Goal: Information Seeking & Learning: Learn about a topic

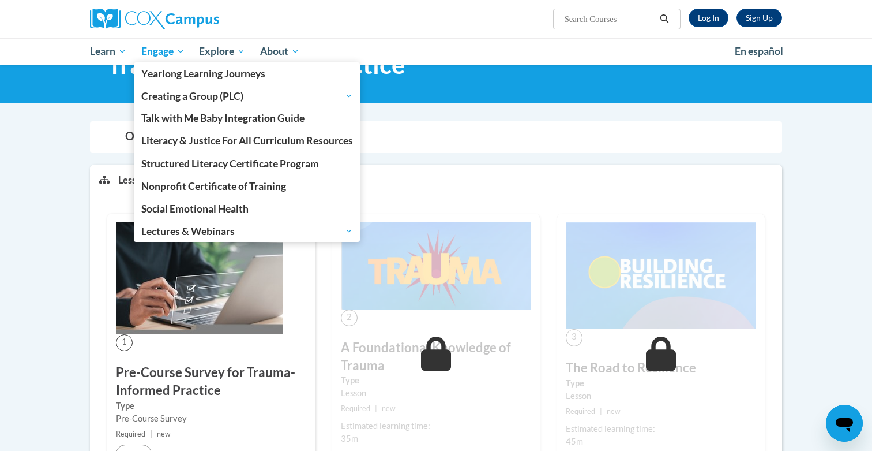
scroll to position [65, 0]
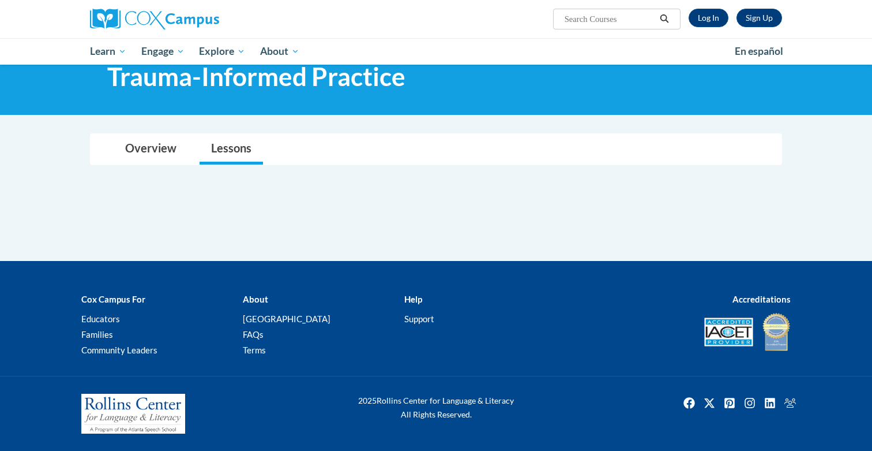
scroll to position [91, 0]
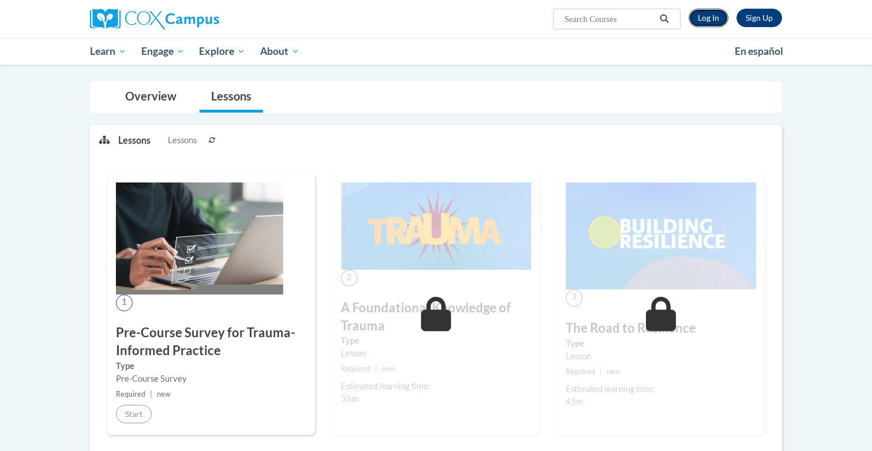
click at [701, 22] on link "Log In" at bounding box center [709, 18] width 40 height 18
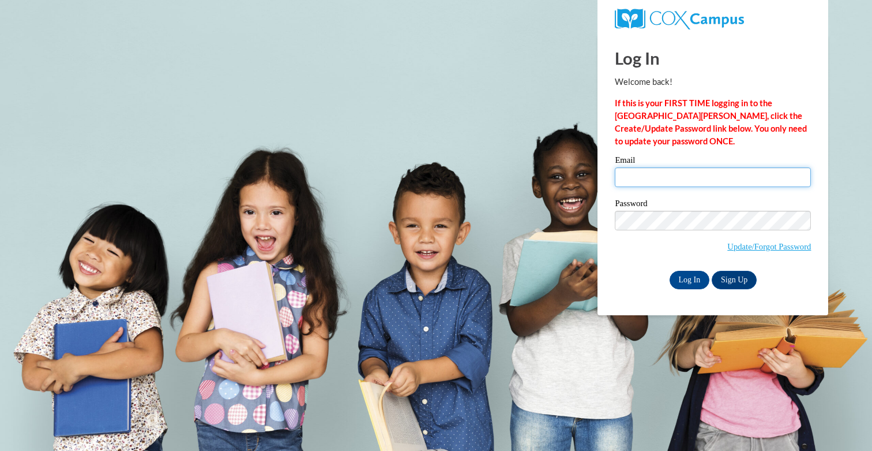
click at [670, 177] on input "Email" at bounding box center [713, 177] width 196 height 20
type input "aaronhieutran2005@gmail.com"
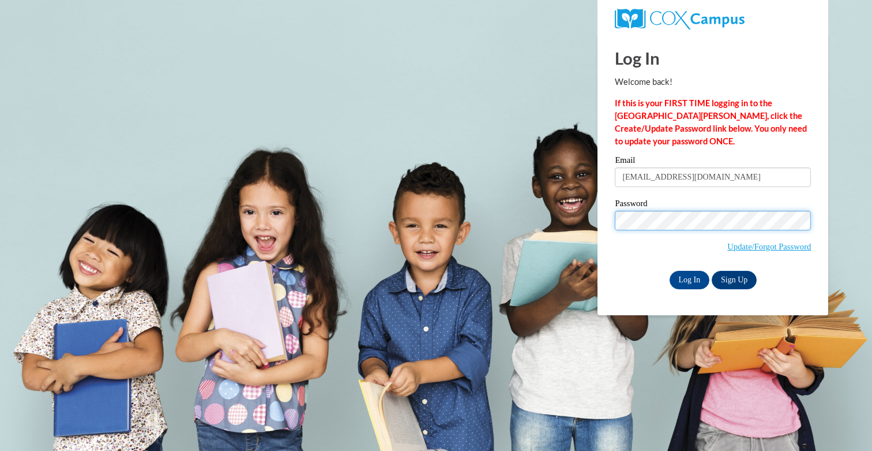
click at [670, 271] on input "Log In" at bounding box center [690, 280] width 40 height 18
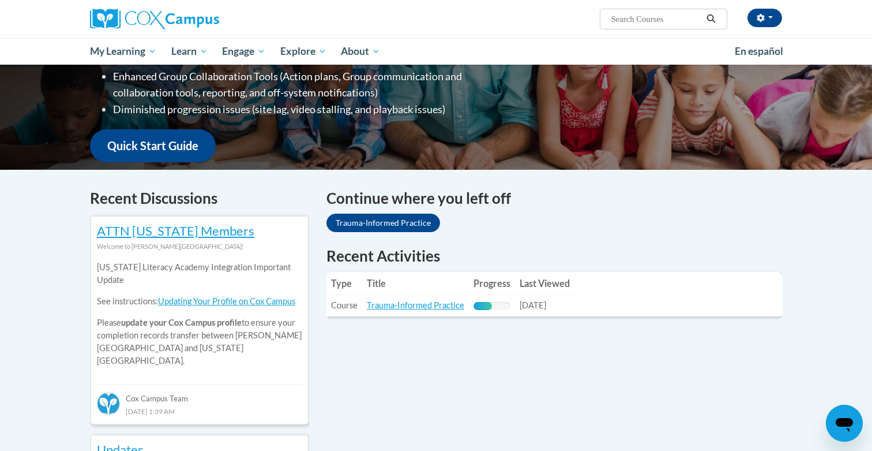
scroll to position [256, 0]
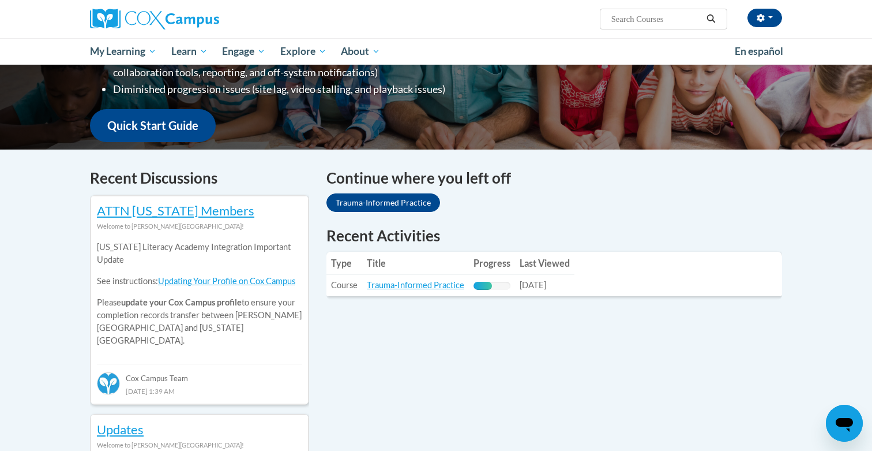
click at [437, 266] on th "Title" at bounding box center [415, 263] width 107 height 23
click at [372, 286] on link "Trauma-Informed Practice" at bounding box center [415, 285] width 97 height 10
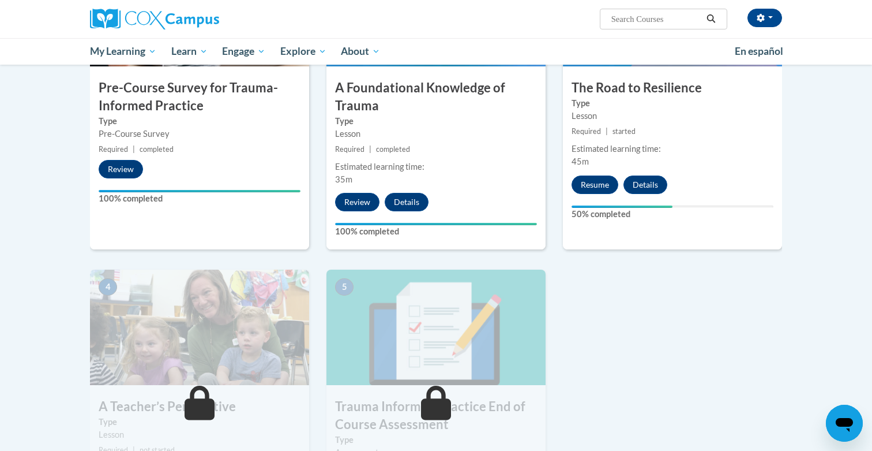
scroll to position [361, 0]
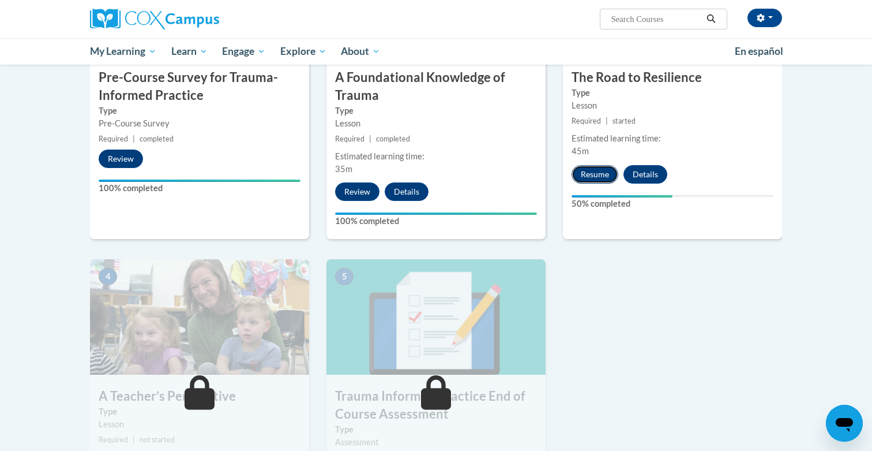
click at [602, 171] on button "Resume" at bounding box center [595, 174] width 47 height 18
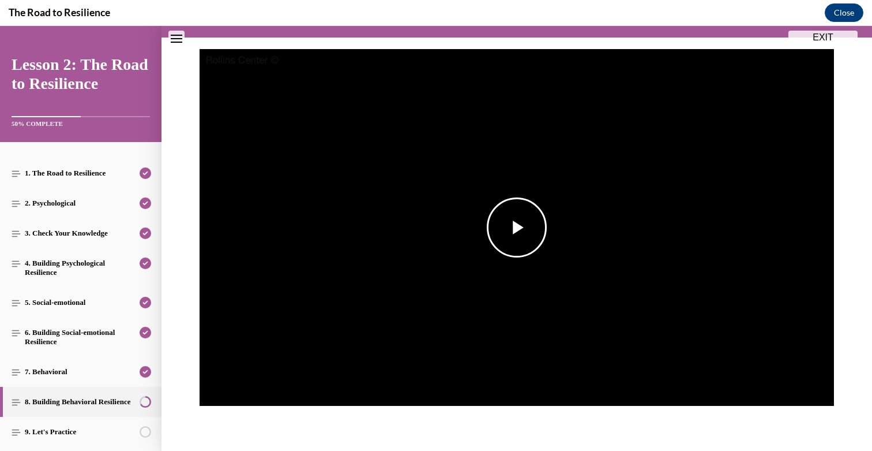
scroll to position [114, 0]
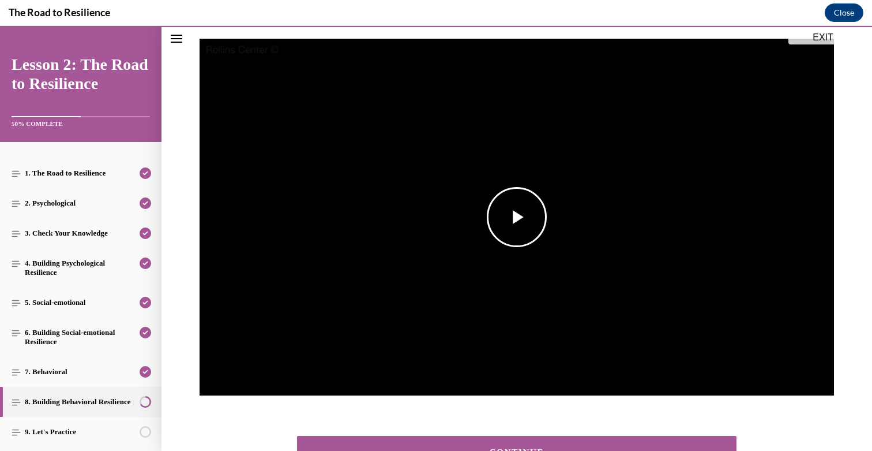
click at [474, 216] on img "Video player" at bounding box center [517, 217] width 635 height 357
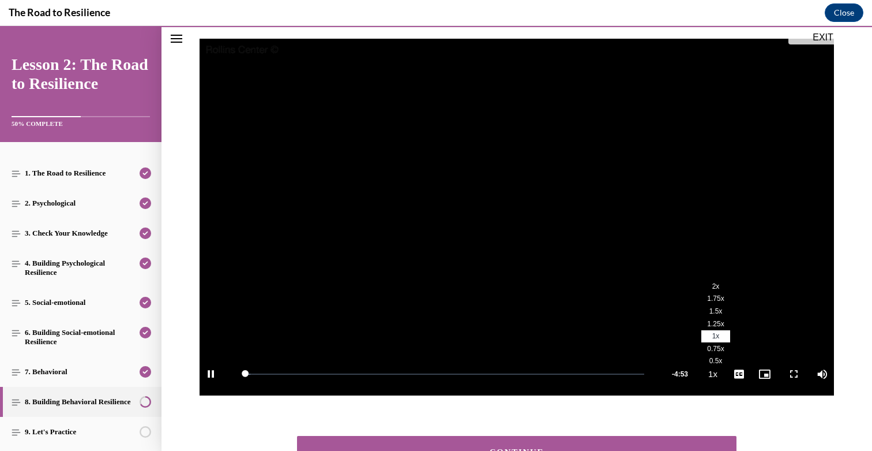
click at [711, 291] on li "2x" at bounding box center [715, 286] width 29 height 13
click at [787, 374] on span "Video player" at bounding box center [787, 374] width 23 height 0
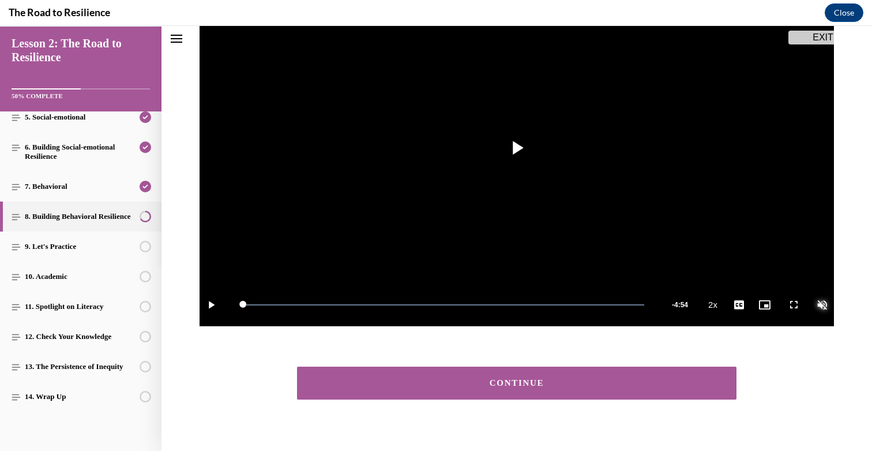
scroll to position [204, 0]
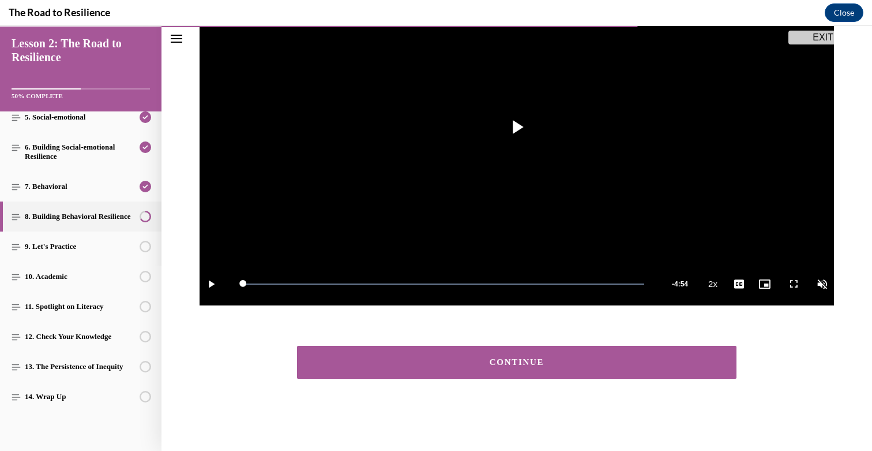
click at [707, 398] on section "Building Behavioral Resilience Lesson 2, Step 8 Video Player is loading. Play V…" at bounding box center [517, 154] width 711 height 594
click at [673, 382] on div "CONTINUE" at bounding box center [517, 361] width 711 height 67
click at [650, 373] on button "CONTINUE" at bounding box center [517, 362] width 440 height 33
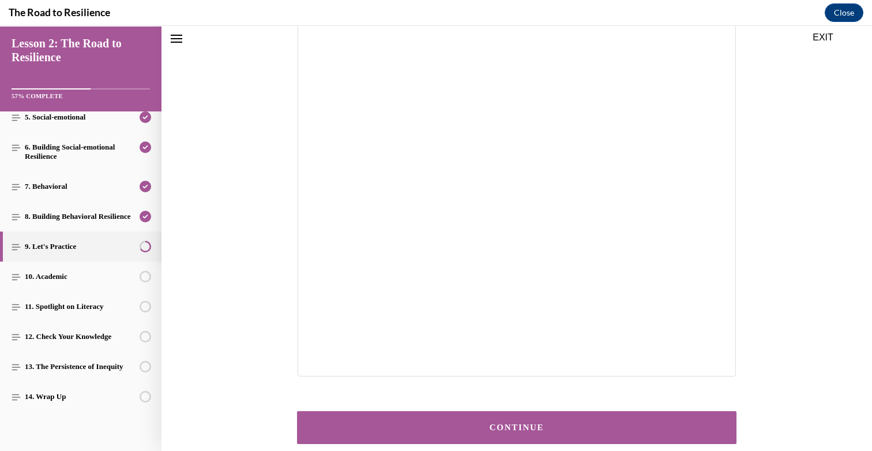
scroll to position [156, 0]
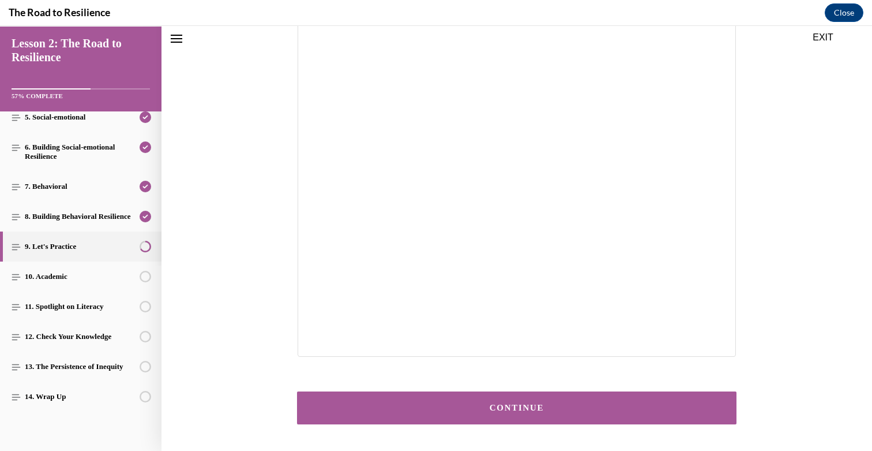
click at [504, 399] on button "CONTINUE" at bounding box center [517, 407] width 440 height 33
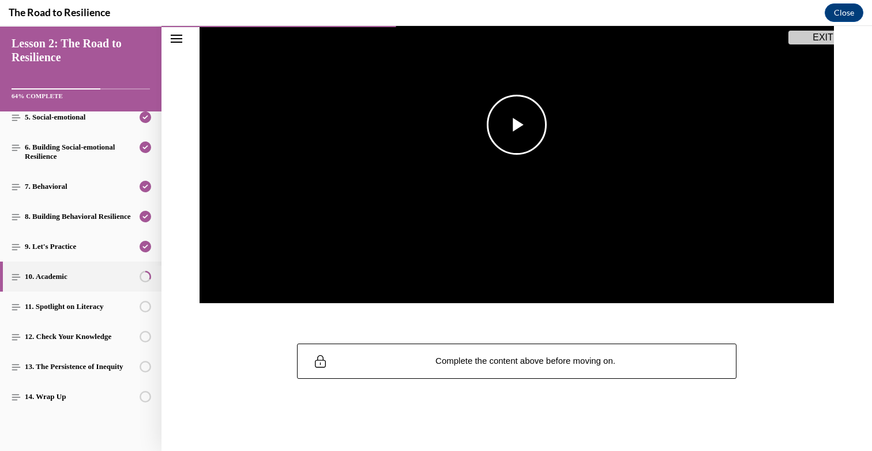
click at [526, 180] on img "Video player" at bounding box center [517, 124] width 635 height 357
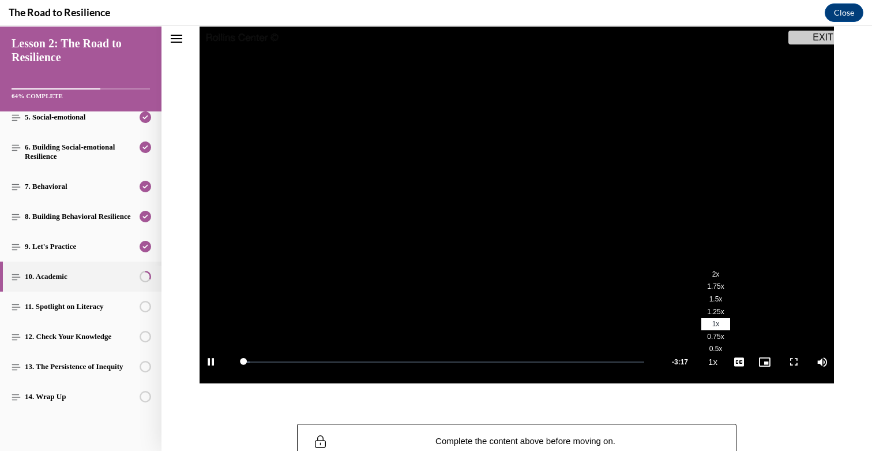
click at [712, 274] on span "2x" at bounding box center [715, 274] width 7 height 8
click at [794, 362] on span "Video player" at bounding box center [787, 362] width 23 height 0
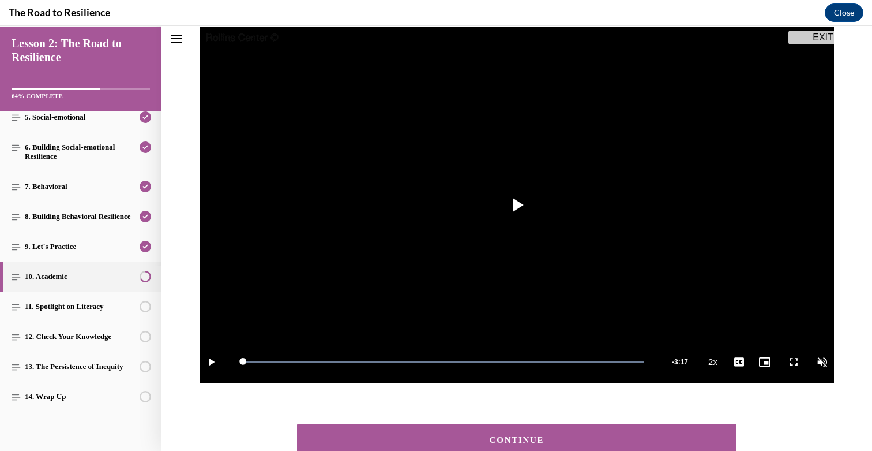
click at [596, 439] on div "CONTINUE" at bounding box center [517, 440] width 404 height 9
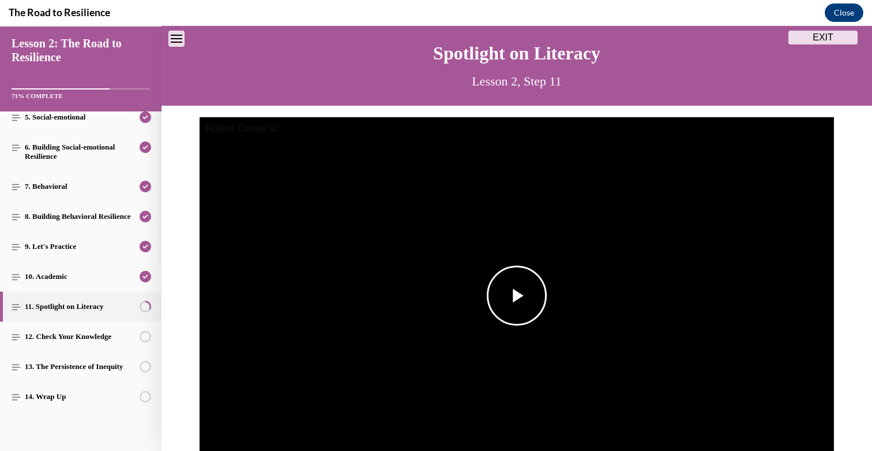
click at [472, 249] on img "Video player" at bounding box center [517, 295] width 635 height 357
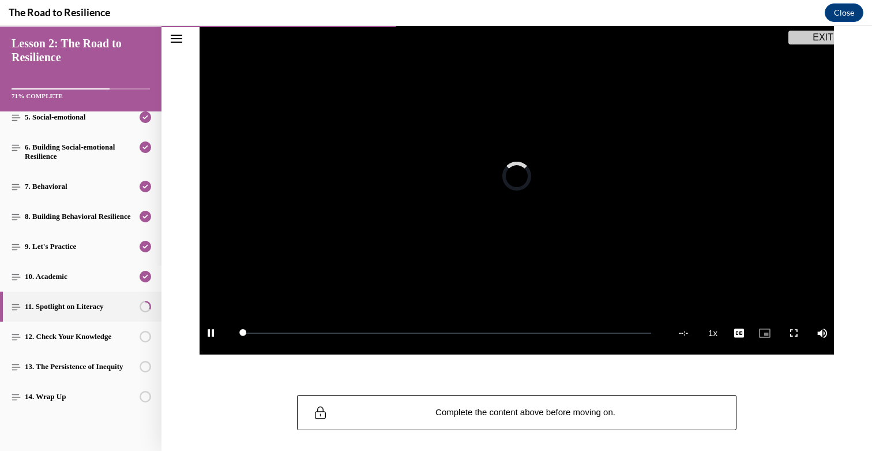
scroll to position [207, 0]
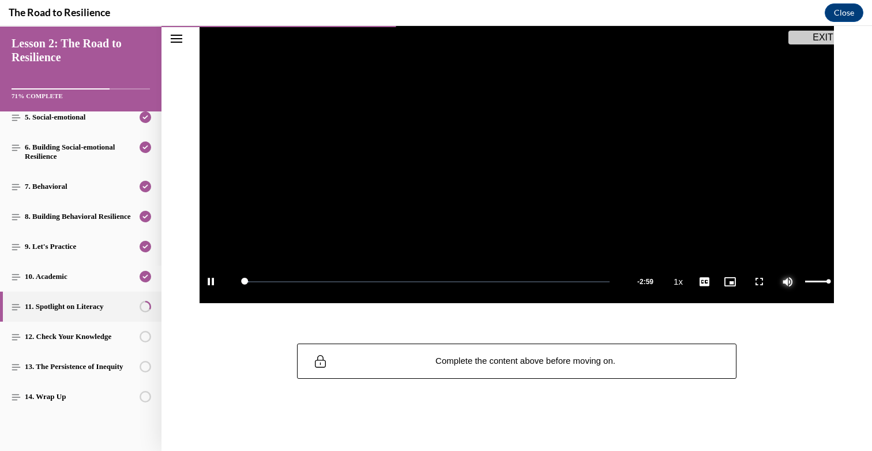
click at [793, 281] on span "Video player" at bounding box center [787, 281] width 23 height 0
click at [712, 192] on li "2x" at bounding box center [715, 193] width 29 height 13
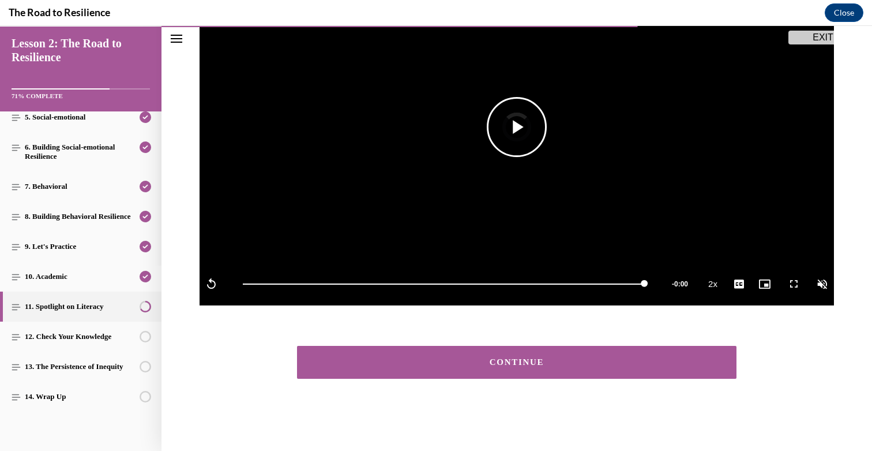
scroll to position [204, 0]
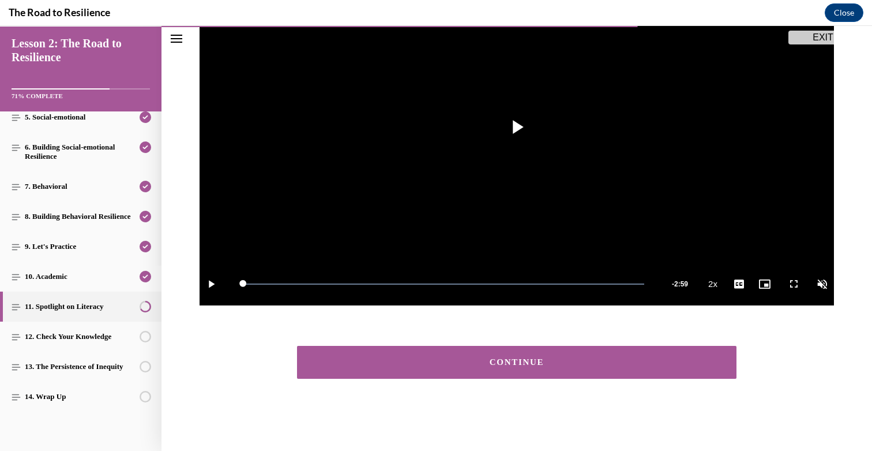
click at [448, 353] on button "CONTINUE" at bounding box center [517, 362] width 440 height 33
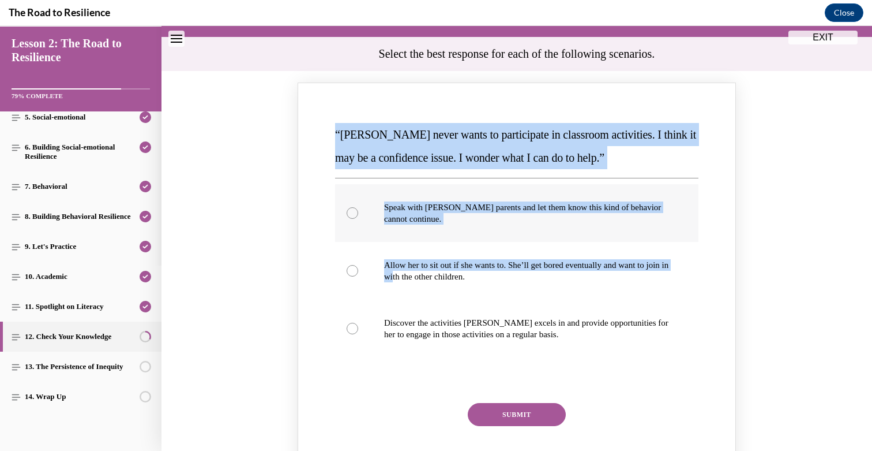
scroll to position [129, 0]
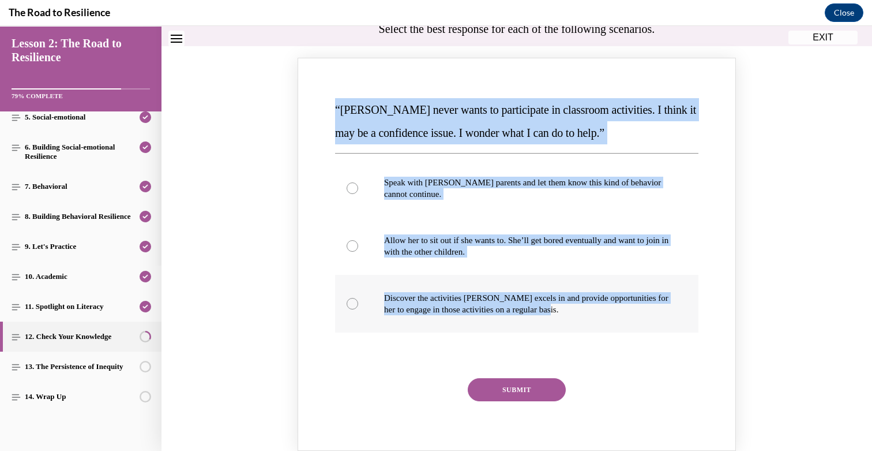
drag, startPoint x: 332, startPoint y: 201, endPoint x: 590, endPoint y: 322, distance: 285.4
click at [590, 322] on div "“Mattison never wants to participate in classroom activities. I think it may be…" at bounding box center [517, 254] width 438 height 393
copy div "“Mattison never wants to participate in classroom activities. I think it may be…"
click at [418, 286] on label "Discover the activities Mattison excels in and provide opportunities for her to…" at bounding box center [516, 304] width 363 height 58
click at [358, 298] on input "Discover the activities Mattison excels in and provide opportunities for her to…" at bounding box center [353, 304] width 12 height 12
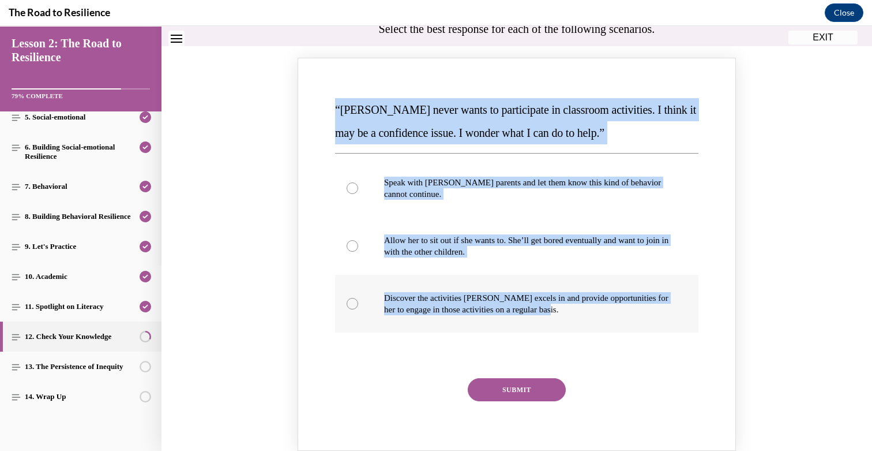
radio input "true"
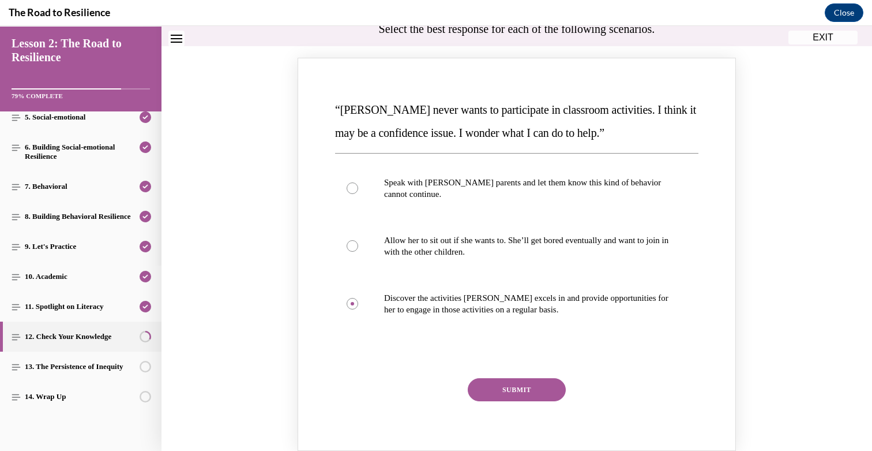
click at [493, 382] on button "SUBMIT" at bounding box center [517, 389] width 98 height 23
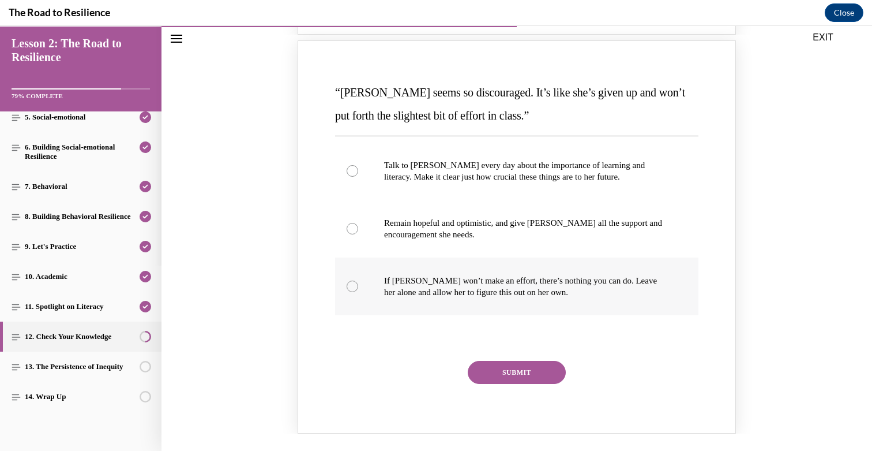
scroll to position [636, 0]
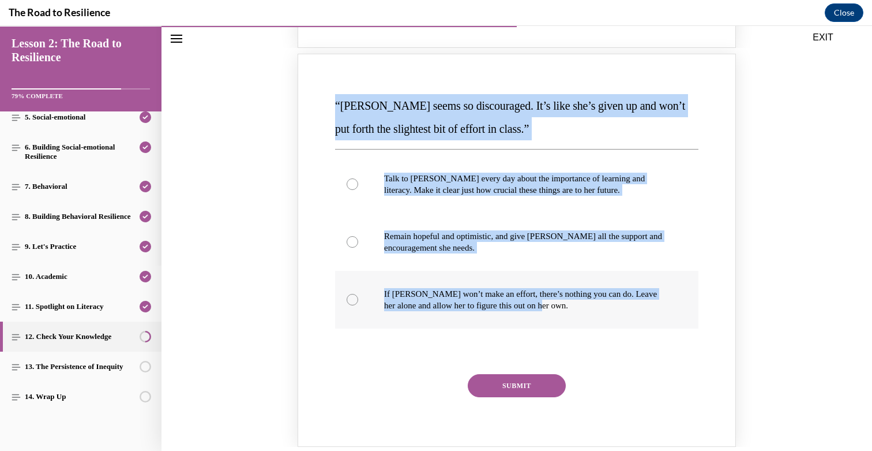
drag, startPoint x: 333, startPoint y: 104, endPoint x: 566, endPoint y: 309, distance: 309.9
click at [566, 309] on div "“Alyson seems so discouraged. It’s like she’s given up and won’t put forth the …" at bounding box center [517, 253] width 368 height 322
copy div "“Alyson seems so discouraged. It’s like she’s given up and won’t put forth the …"
click at [429, 241] on p "Remain hopeful and optimistic, and give Alyson all the support and encouragemen…" at bounding box center [527, 241] width 286 height 23
click at [358, 241] on input "Remain hopeful and optimistic, and give Alyson all the support and encouragemen…" at bounding box center [353, 242] width 12 height 12
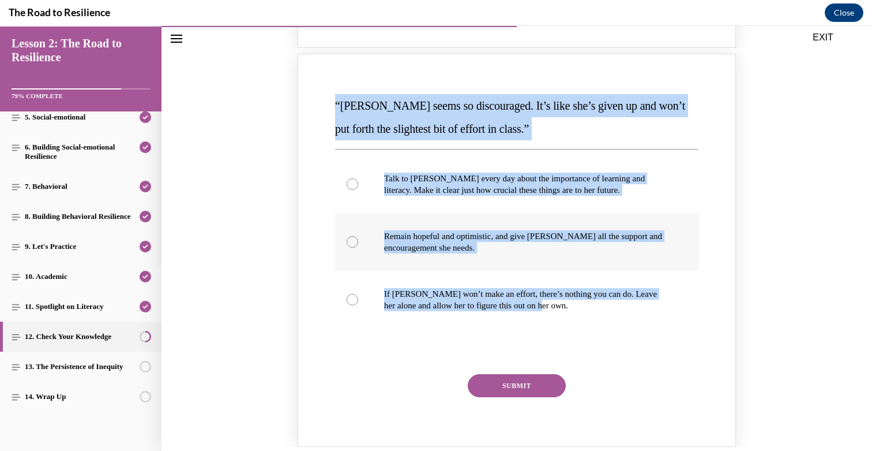
radio input "true"
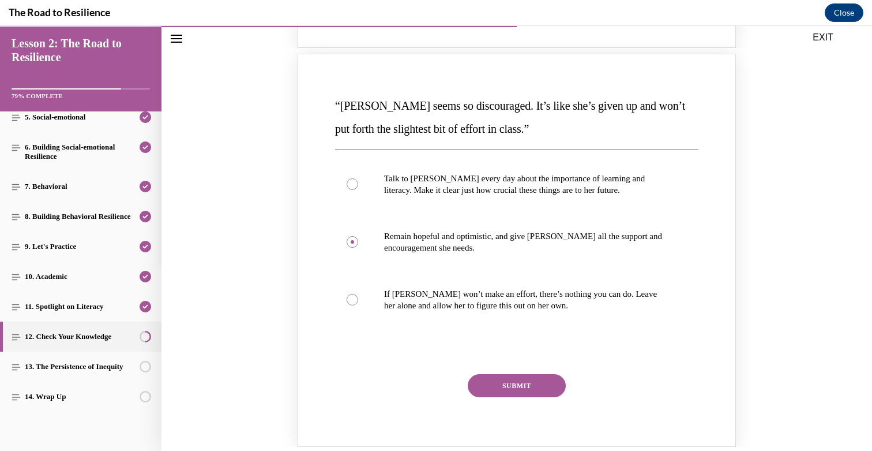
click at [491, 384] on button "SUBMIT" at bounding box center [517, 385] width 98 height 23
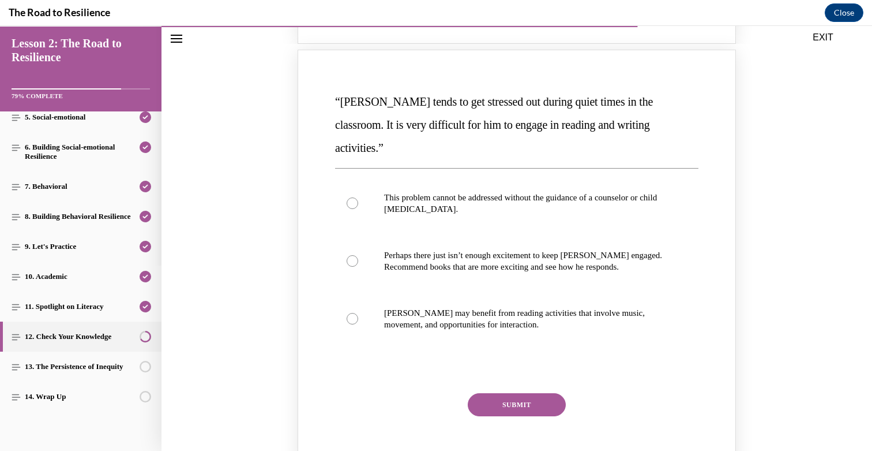
scroll to position [1110, 0]
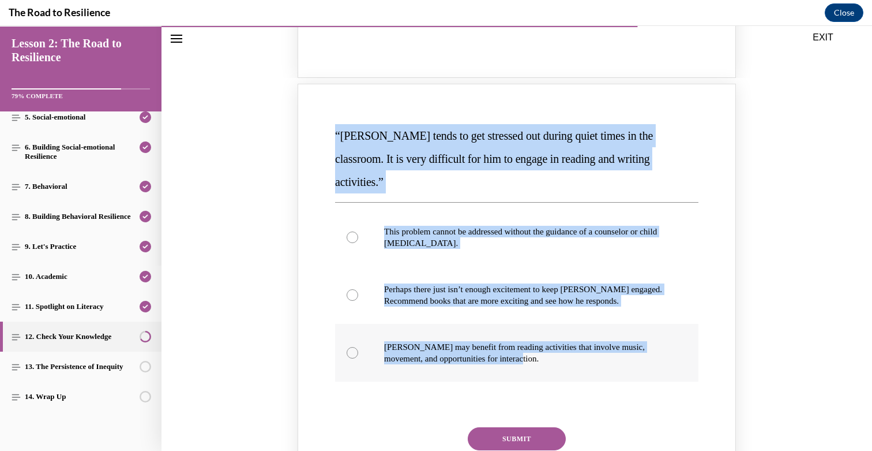
drag, startPoint x: 332, startPoint y: 136, endPoint x: 525, endPoint y: 338, distance: 279.1
click at [525, 338] on div "“Harrison tends to get stressed out during quiet times in the classroom. It is …" at bounding box center [517, 295] width 368 height 346
copy div "“Harrison tends to get stressed out during quiet times in the classroom. It is …"
click at [437, 324] on label "Harrison may benefit from reading activities that involve music, movement, and …" at bounding box center [516, 353] width 363 height 58
click at [358, 347] on input "Harrison may benefit from reading activities that involve music, movement, and …" at bounding box center [353, 353] width 12 height 12
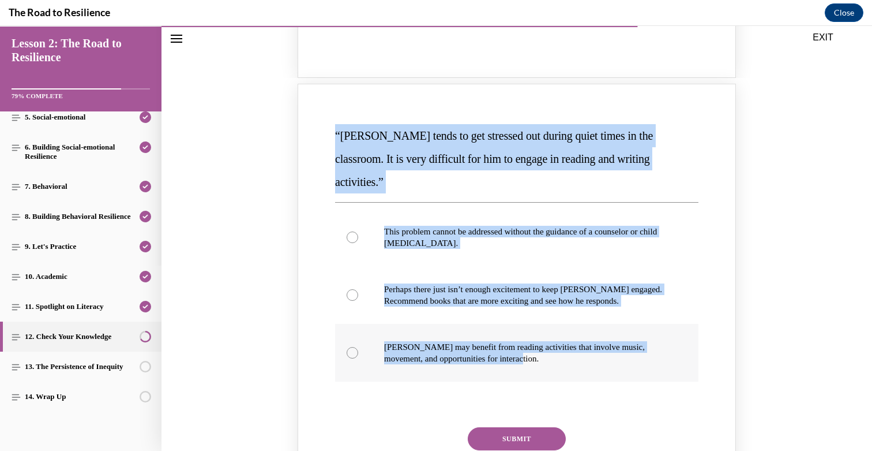
radio input "true"
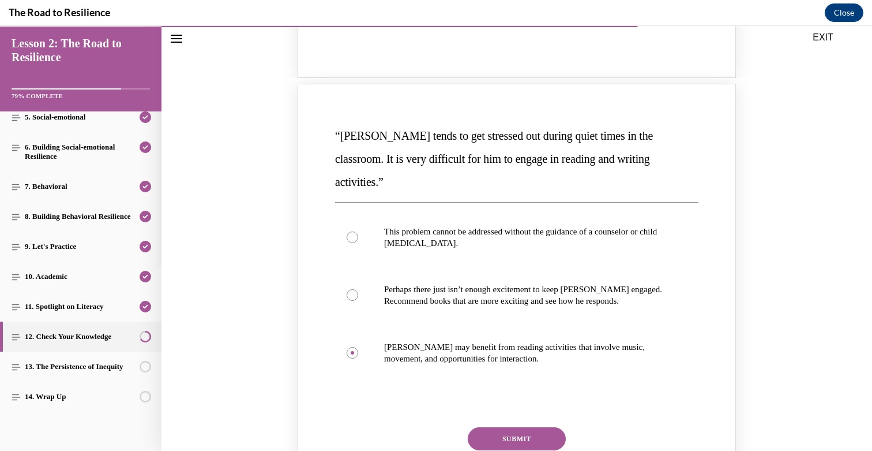
click at [508, 427] on button "SUBMIT" at bounding box center [517, 438] width 98 height 23
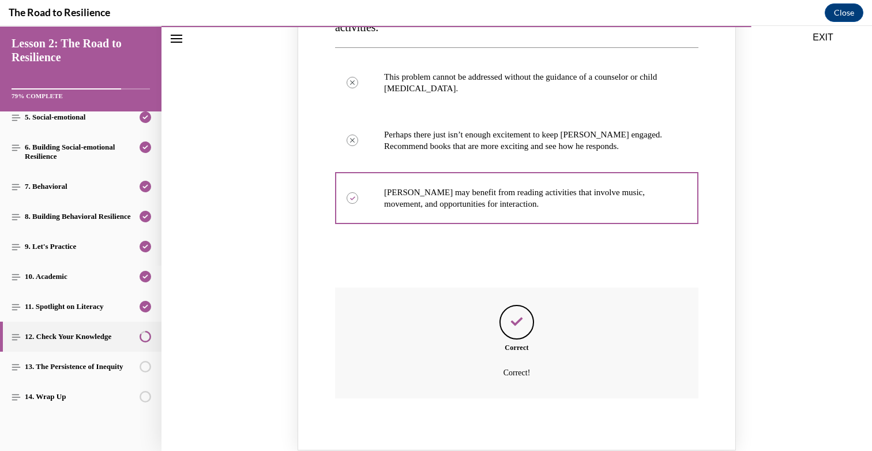
scroll to position [1375, 0]
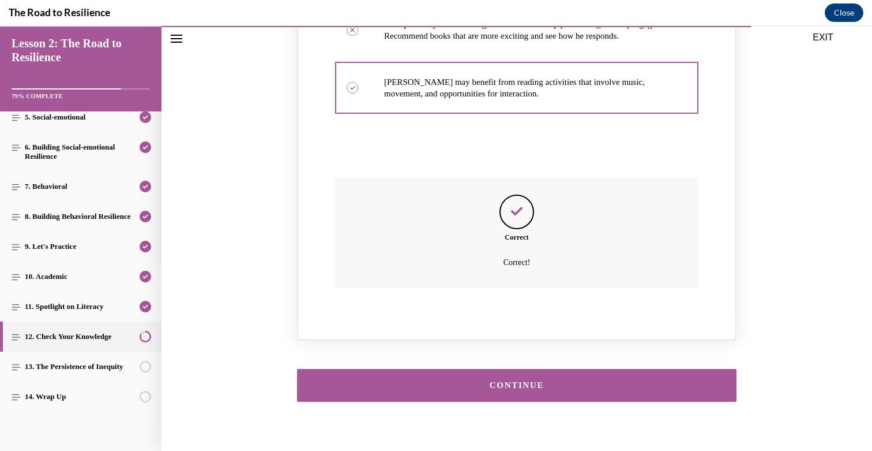
click at [517, 382] on div "CONTINUE" at bounding box center [517, 384] width 711 height 67
click at [513, 369] on button "CONTINUE" at bounding box center [517, 385] width 440 height 33
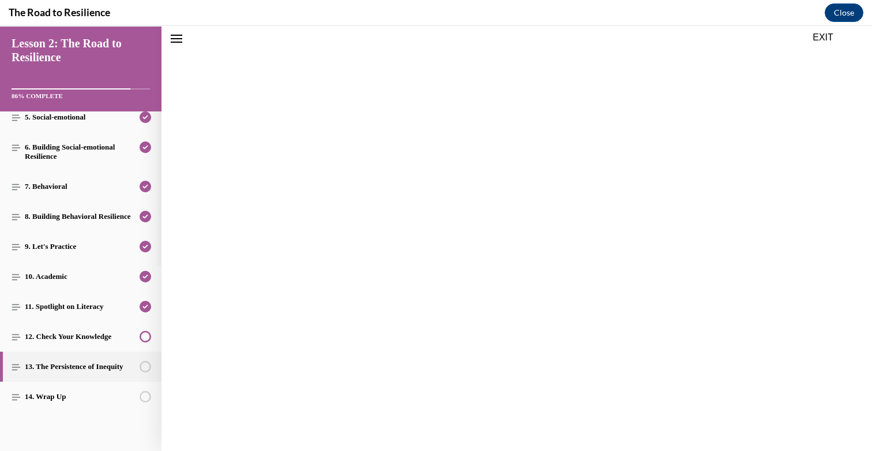
scroll to position [1339, 0]
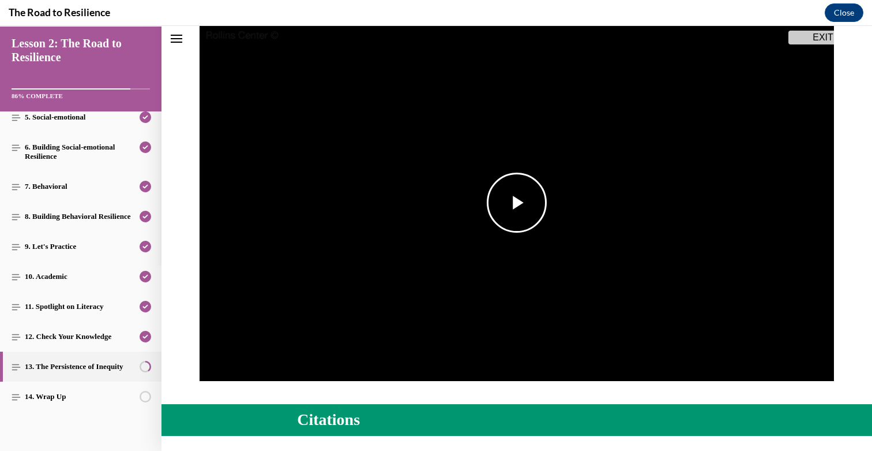
click at [487, 190] on img "Video player" at bounding box center [517, 202] width 635 height 357
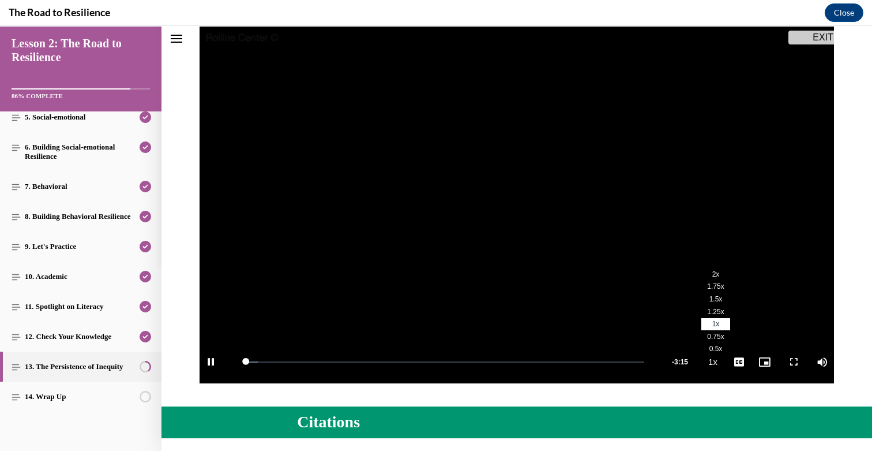
click at [720, 276] on li "2x" at bounding box center [715, 274] width 29 height 13
click at [794, 362] on span "Video player" at bounding box center [787, 362] width 23 height 0
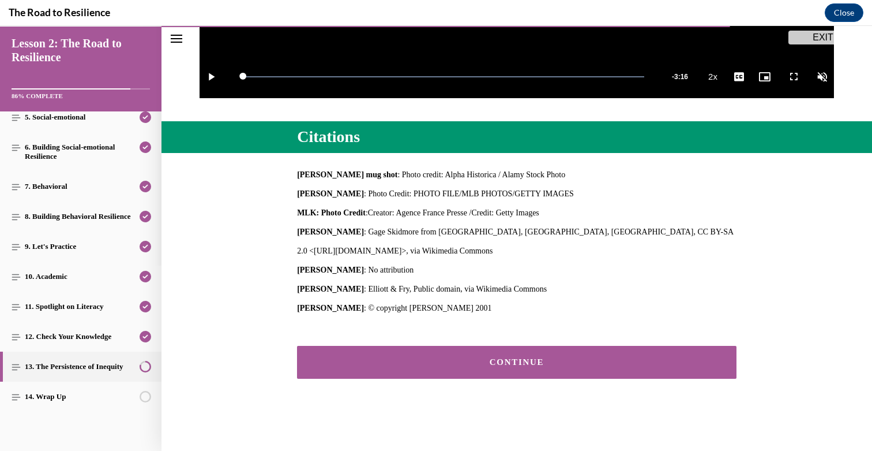
click at [526, 363] on div "CONTINUE" at bounding box center [517, 362] width 404 height 9
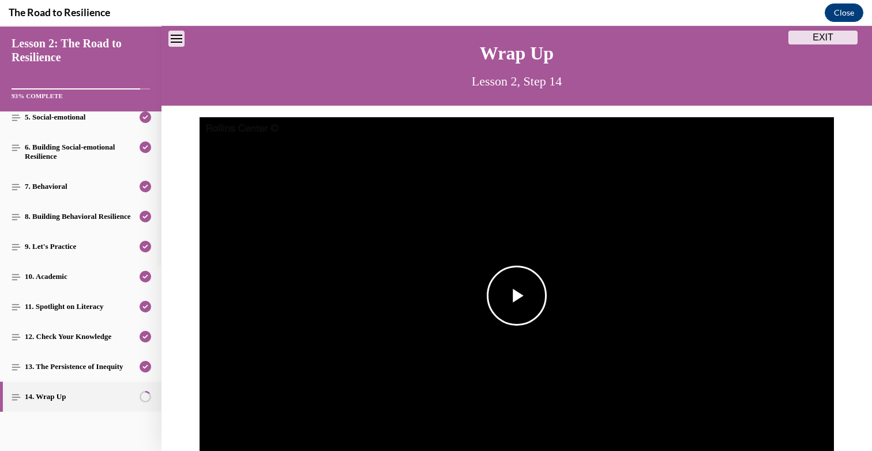
click at [512, 257] on img "Video player" at bounding box center [517, 295] width 635 height 357
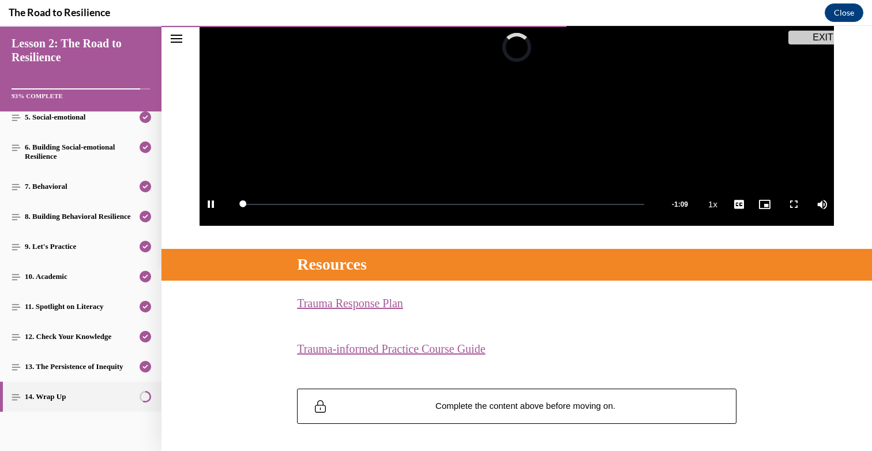
scroll to position [293, 0]
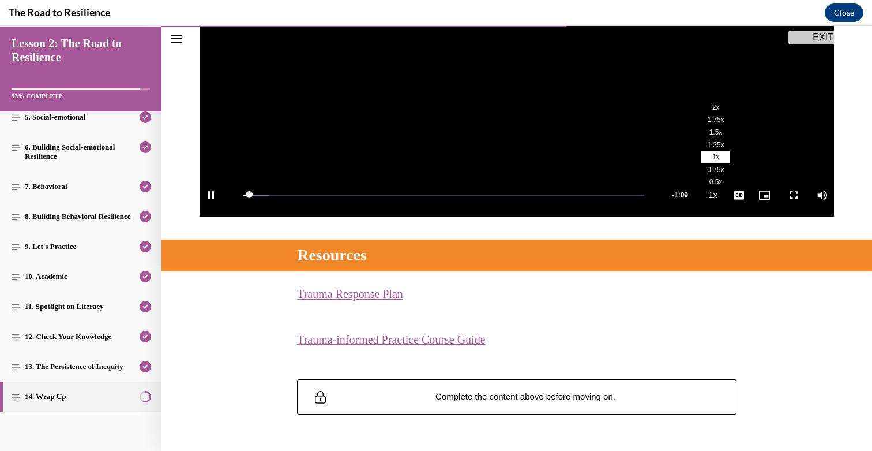
click at [716, 111] on li "2x" at bounding box center [715, 107] width 29 height 13
click at [789, 195] on span "Video player" at bounding box center [787, 195] width 23 height 0
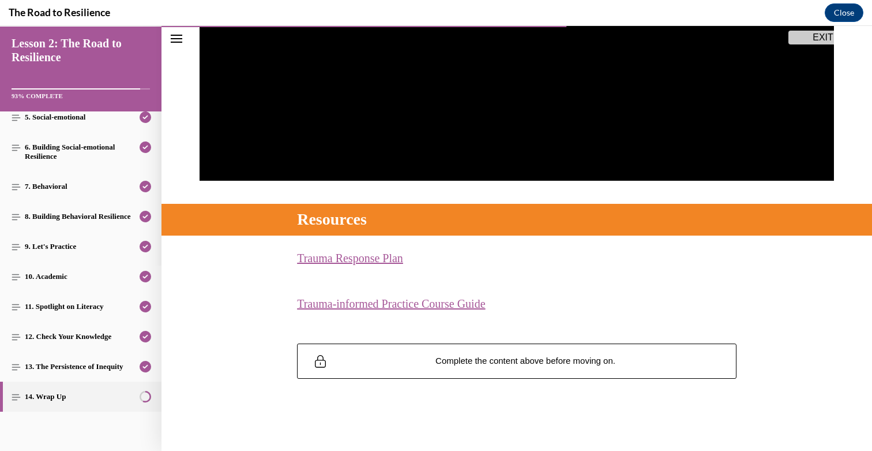
scroll to position [326, 0]
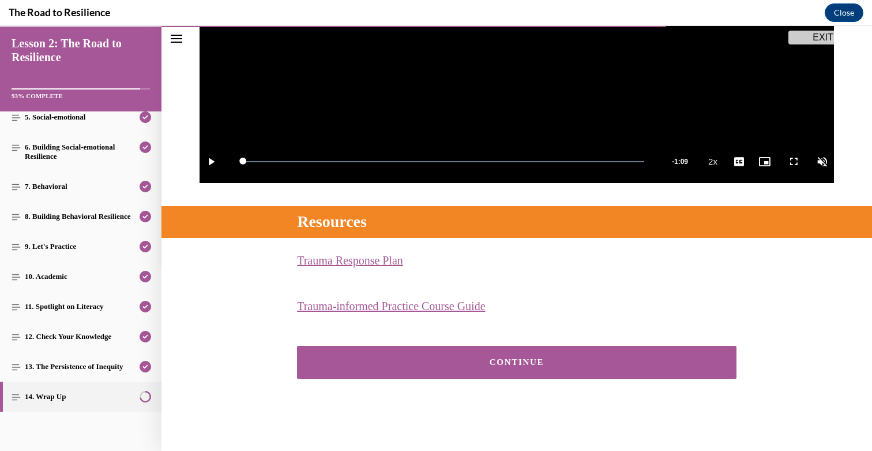
click at [430, 352] on button "CONTINUE" at bounding box center [517, 362] width 440 height 33
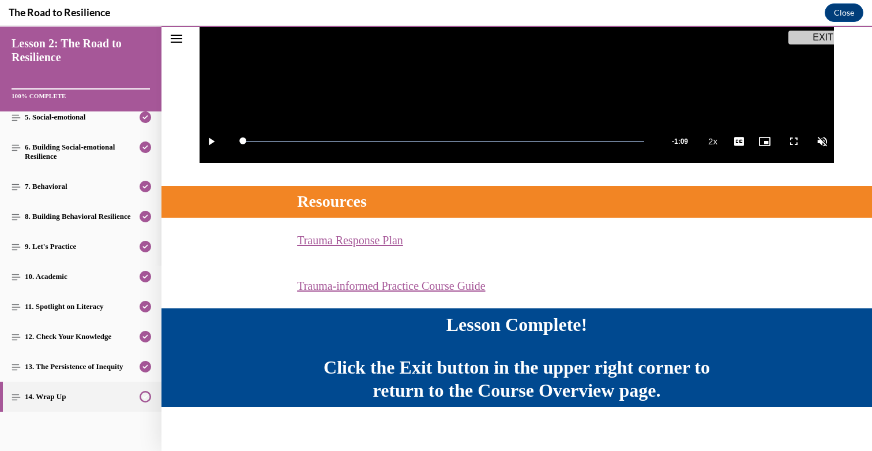
scroll to position [357, 0]
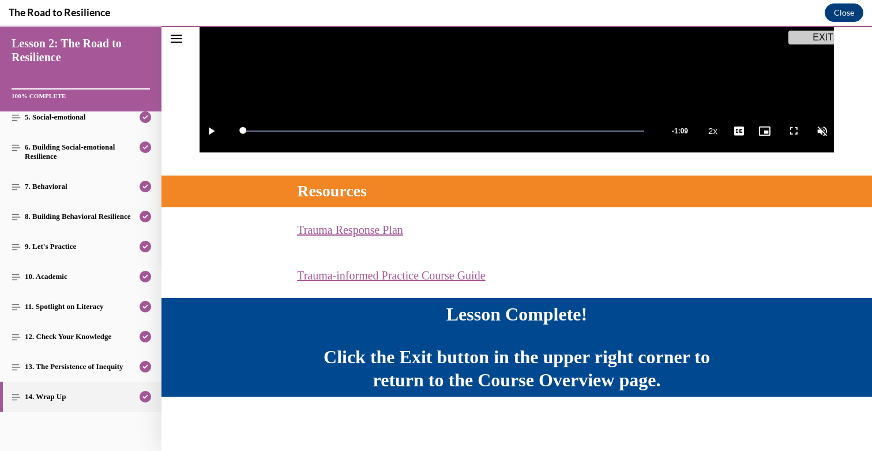
click at [839, 33] on button "EXIT" at bounding box center [823, 38] width 69 height 14
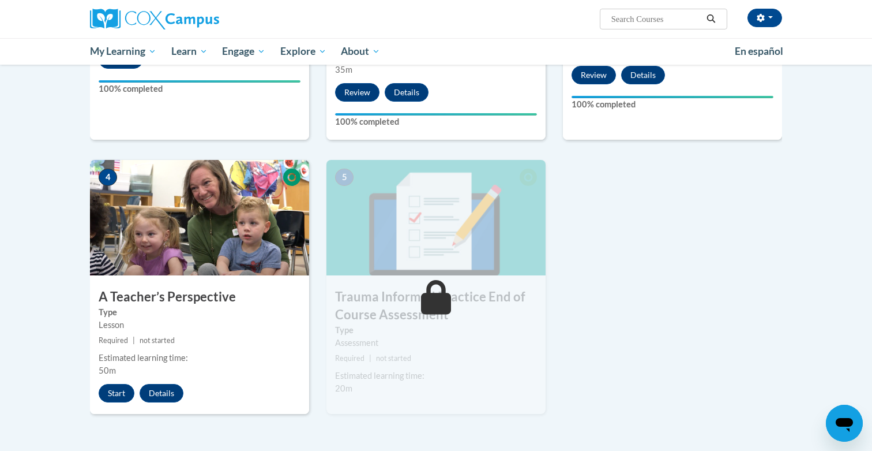
scroll to position [474, 0]
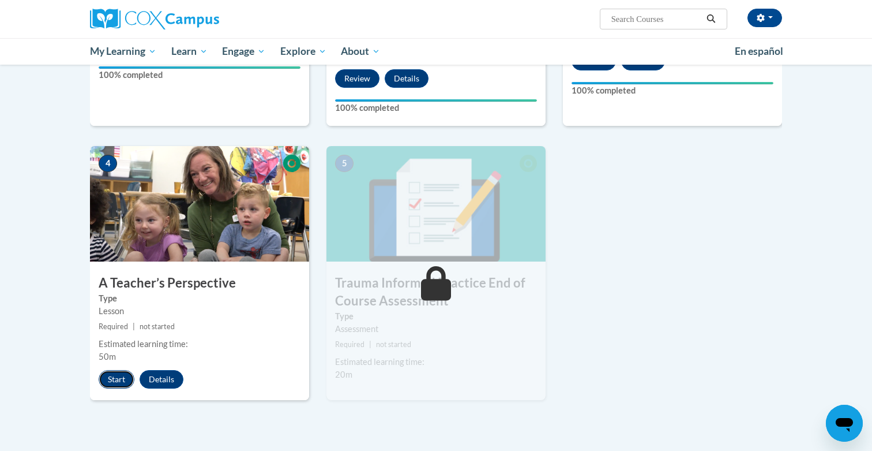
click at [113, 381] on button "Start" at bounding box center [117, 379] width 36 height 18
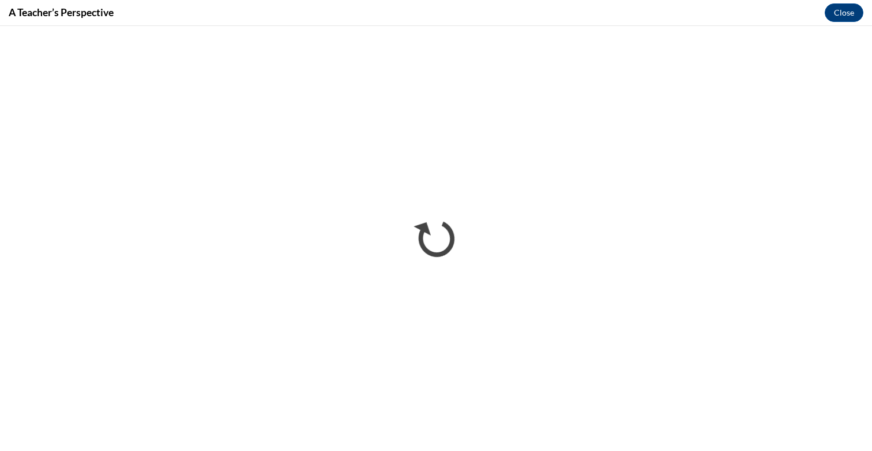
scroll to position [0, 0]
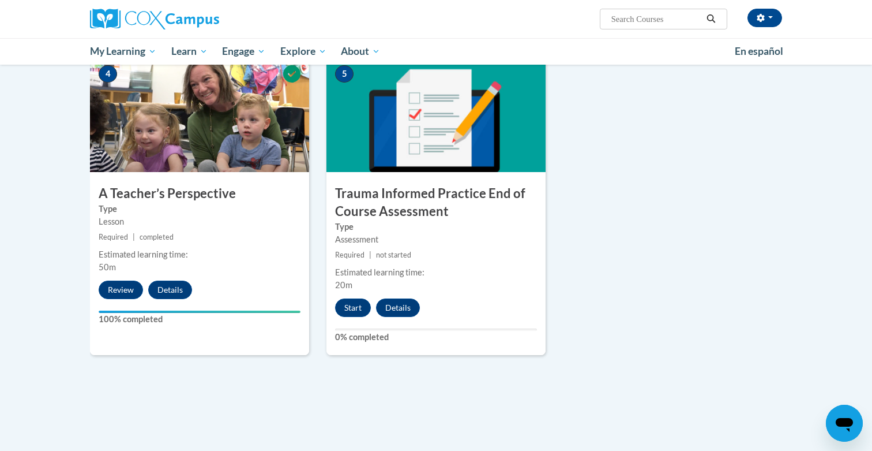
scroll to position [565, 0]
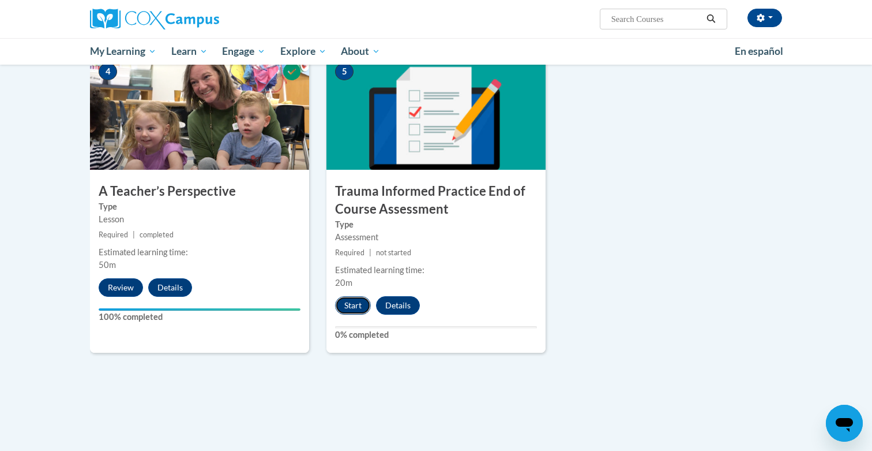
click at [359, 308] on button "Start" at bounding box center [353, 305] width 36 height 18
